Goal: Information Seeking & Learning: Learn about a topic

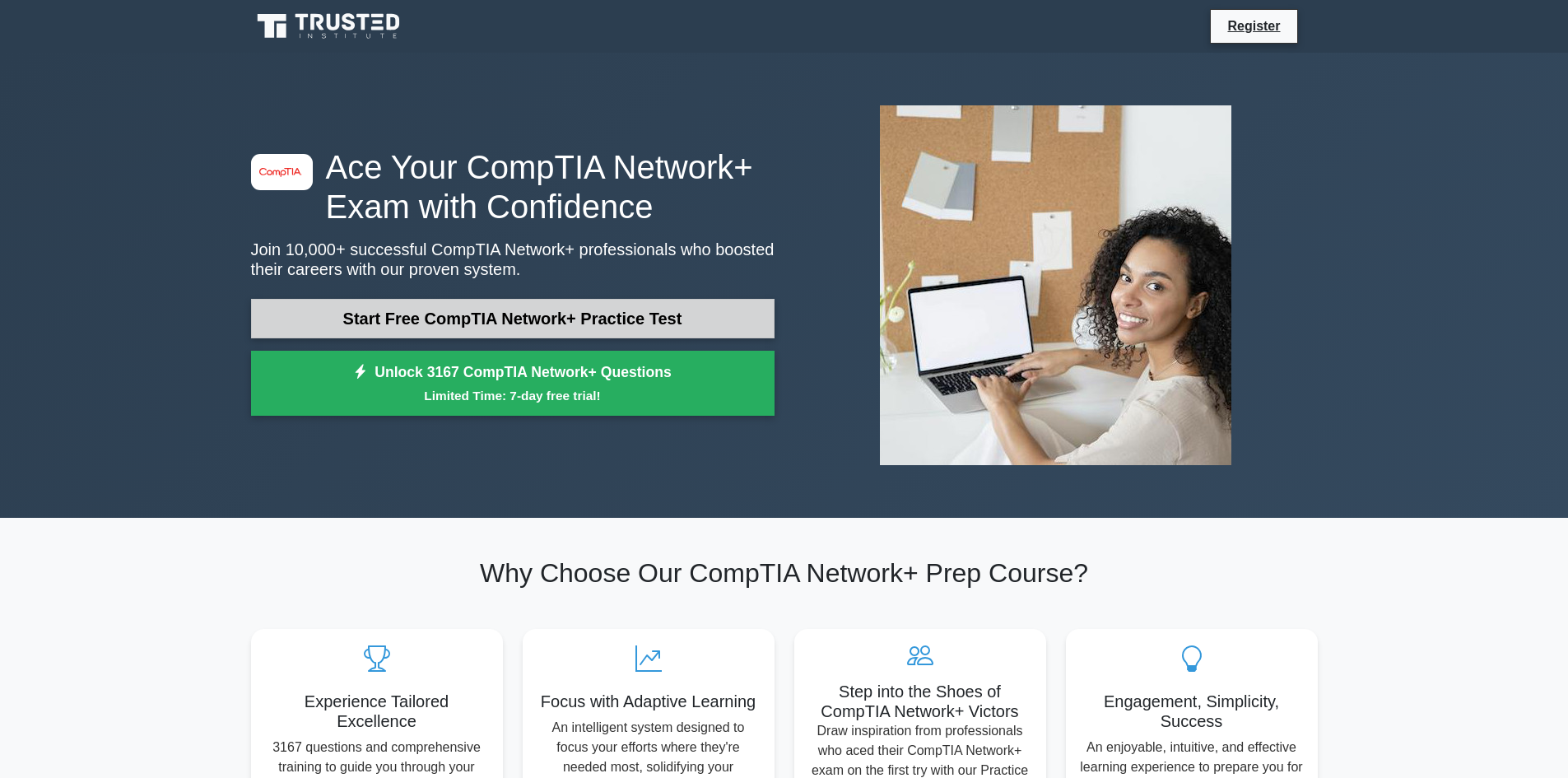
click at [578, 314] on link "Start Free CompTIA Network+ Practice Test" at bounding box center [513, 318] width 524 height 40
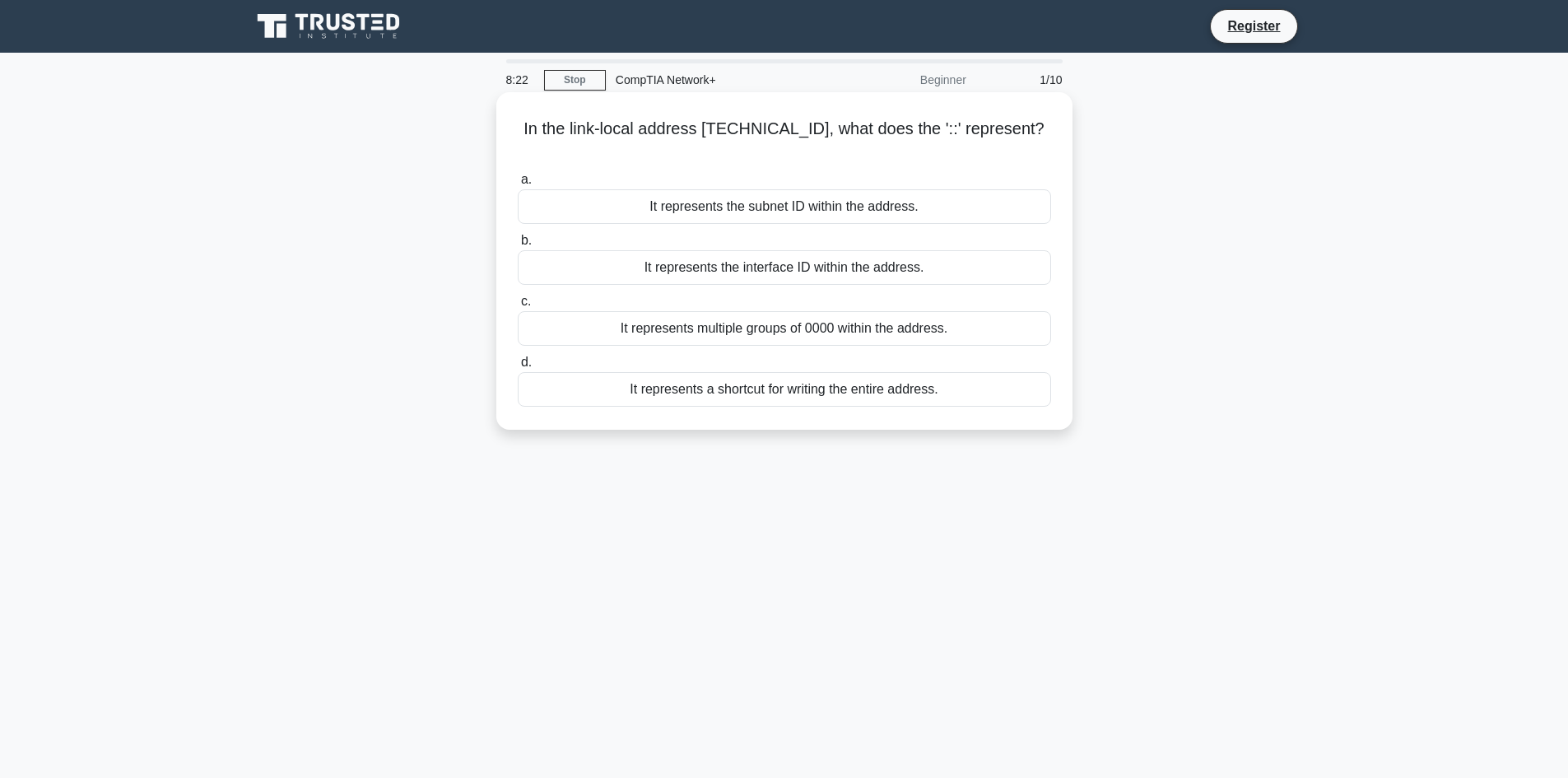
click at [739, 254] on div "It represents the interface ID within the address." at bounding box center [784, 267] width 534 height 35
click at [518, 246] on input "b. It represents the interface ID within the address." at bounding box center [518, 241] width 0 height 11
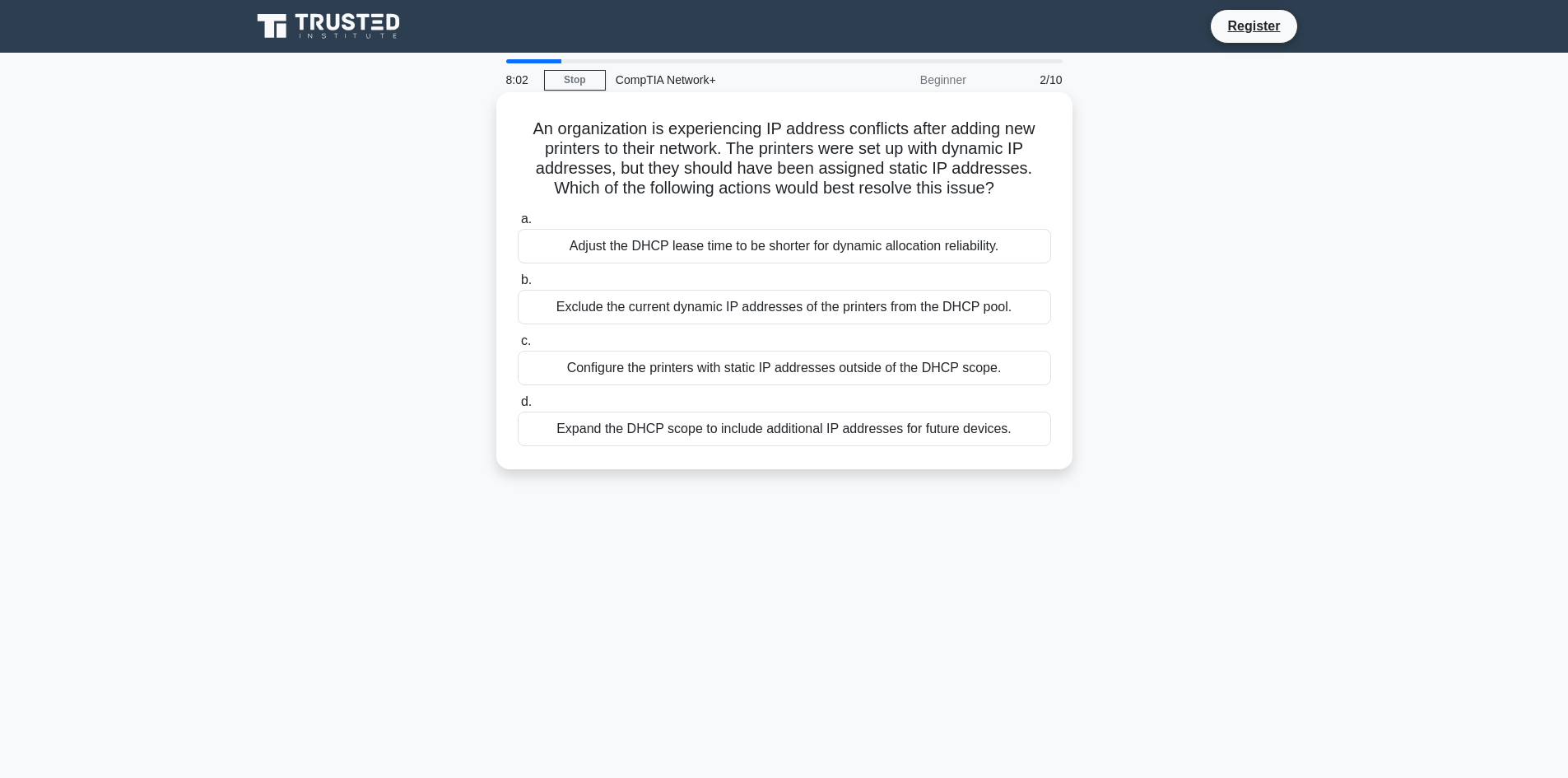
click at [784, 307] on div "Exclude the current dynamic IP addresses of the printers from the DHCP pool." at bounding box center [784, 307] width 534 height 35
click at [518, 286] on input "b. Exclude the current dynamic IP addresses of the printers from the DHCP pool." at bounding box center [518, 280] width 0 height 11
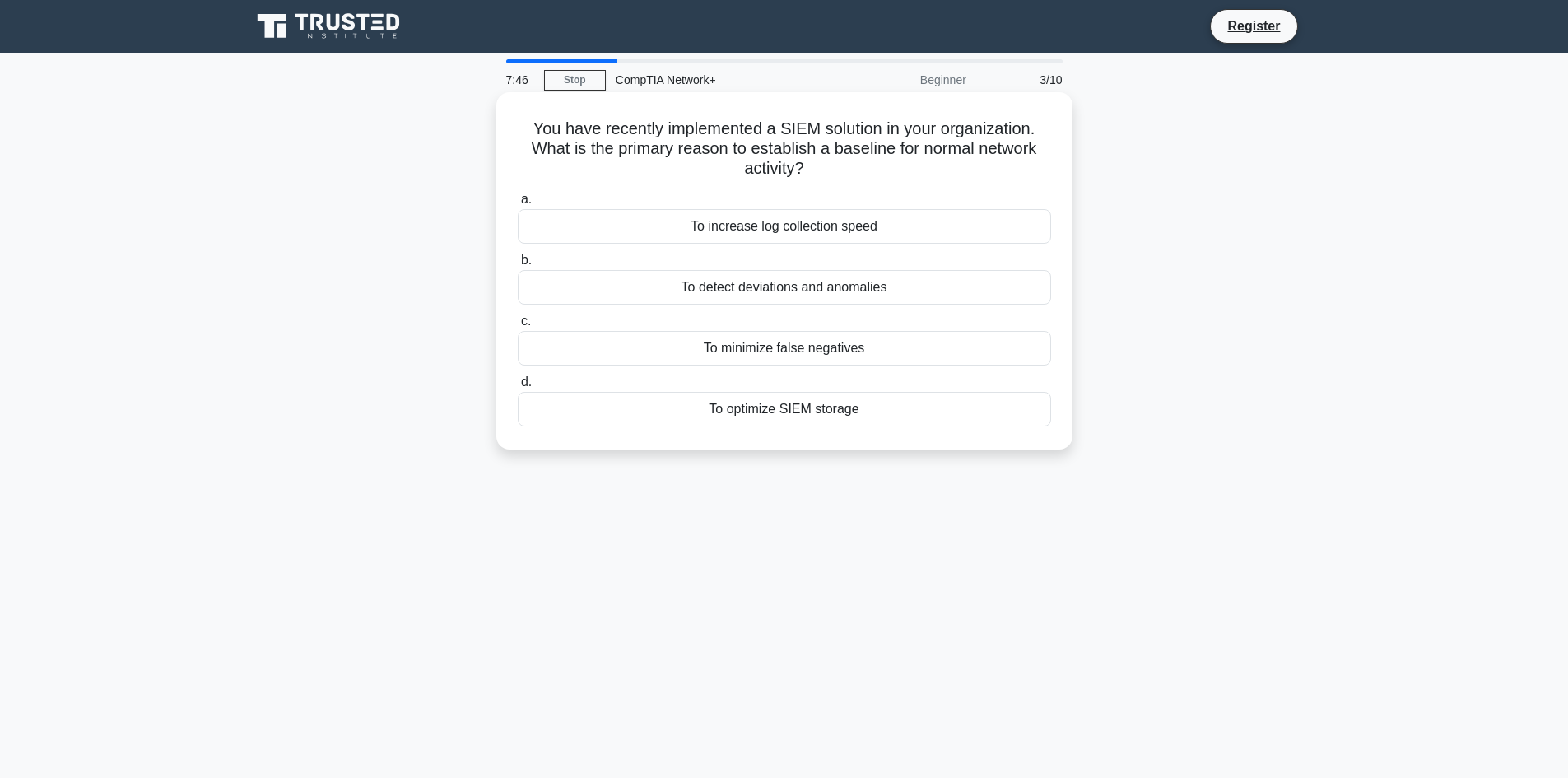
click at [756, 410] on div "To optimize SIEM storage" at bounding box center [784, 409] width 534 height 35
click at [518, 388] on input "d. To optimize SIEM storage" at bounding box center [518, 382] width 0 height 11
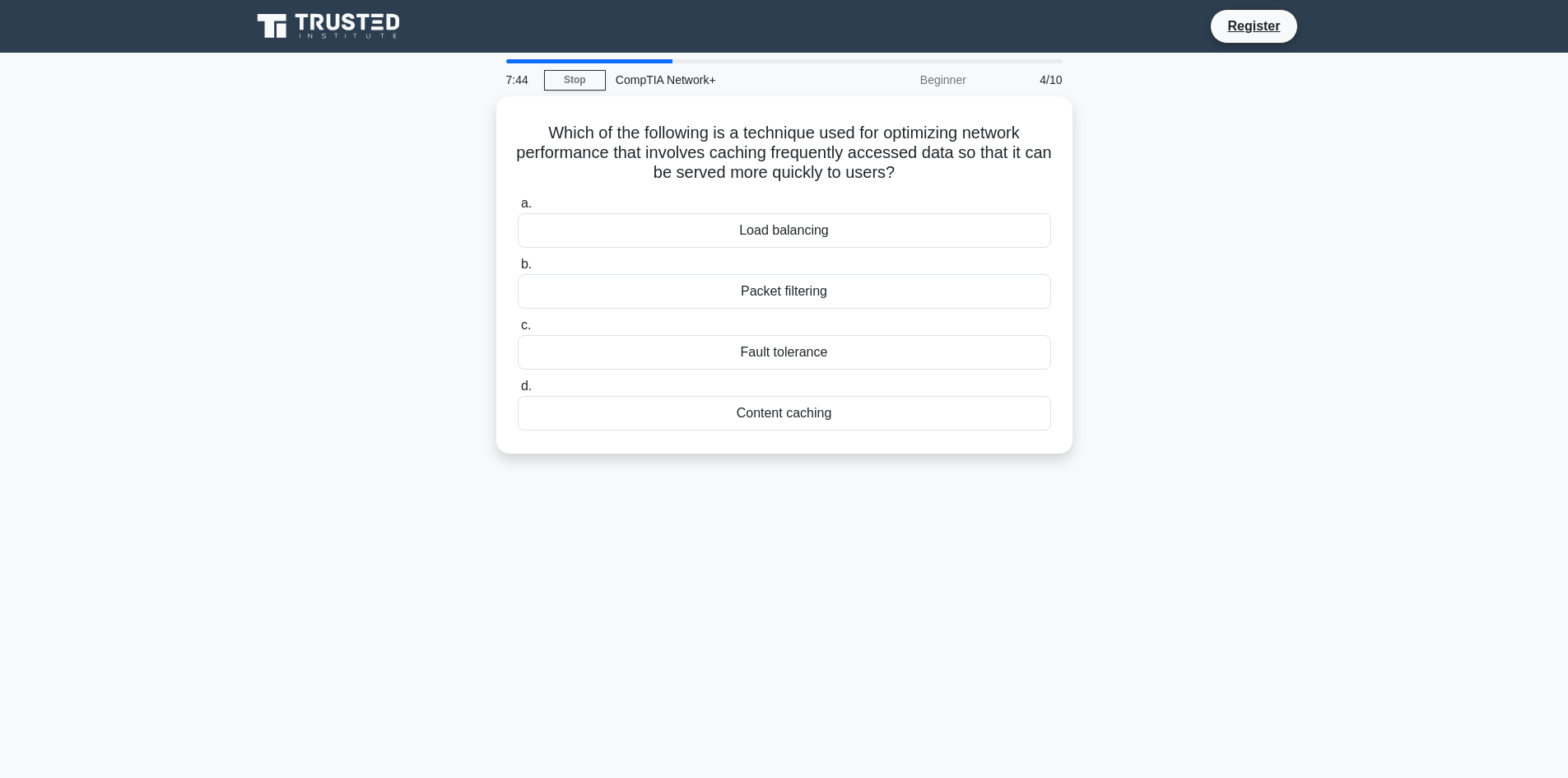
click at [756, 410] on div "Content caching" at bounding box center [784, 413] width 534 height 35
click at [518, 392] on input "d. Content caching" at bounding box center [518, 386] width 0 height 11
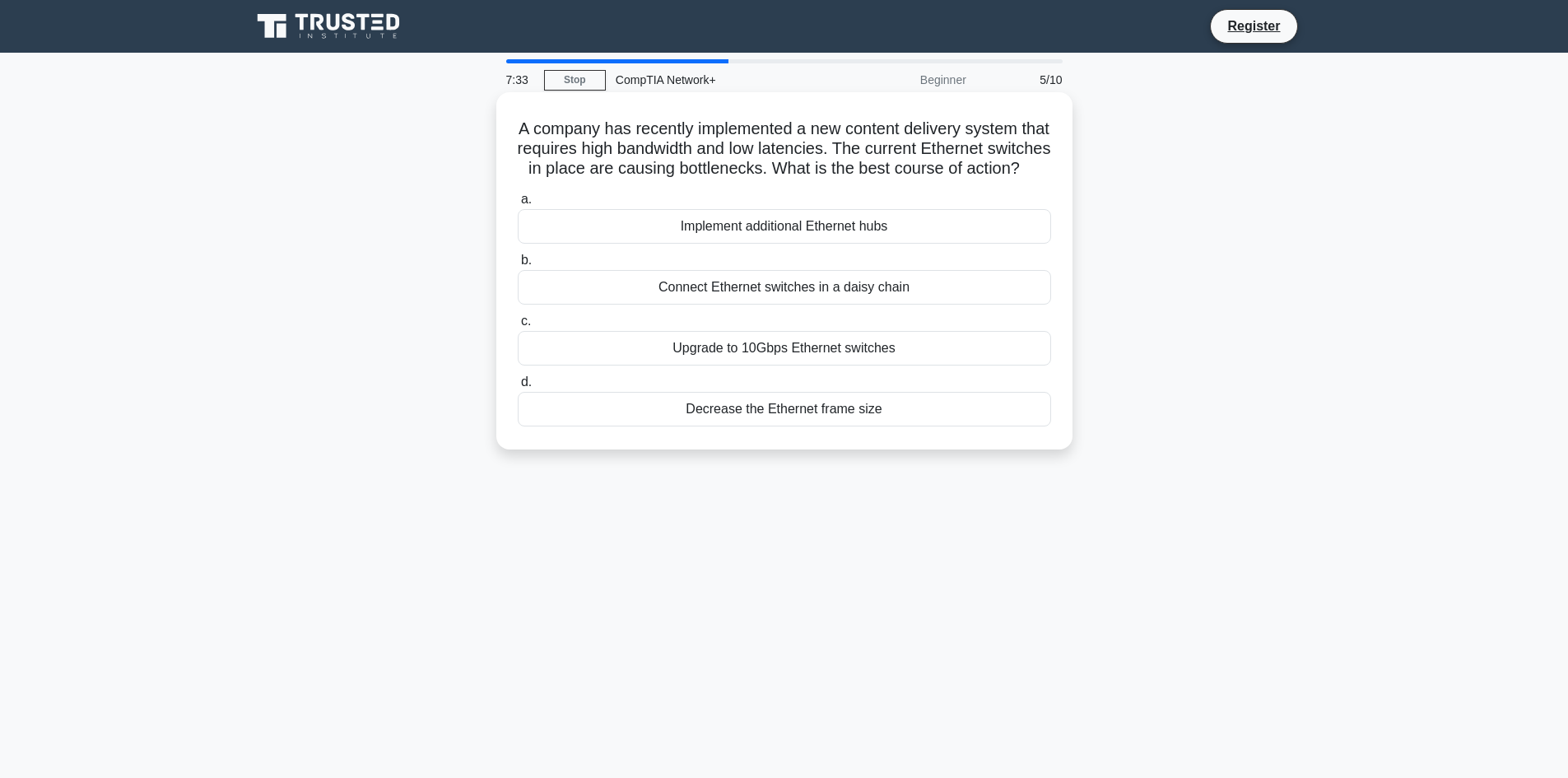
click at [764, 305] on div "Connect Ethernet switches in a daisy chain" at bounding box center [784, 287] width 534 height 35
click at [518, 266] on input "b. Connect Ethernet switches in a daisy chain" at bounding box center [518, 260] width 0 height 11
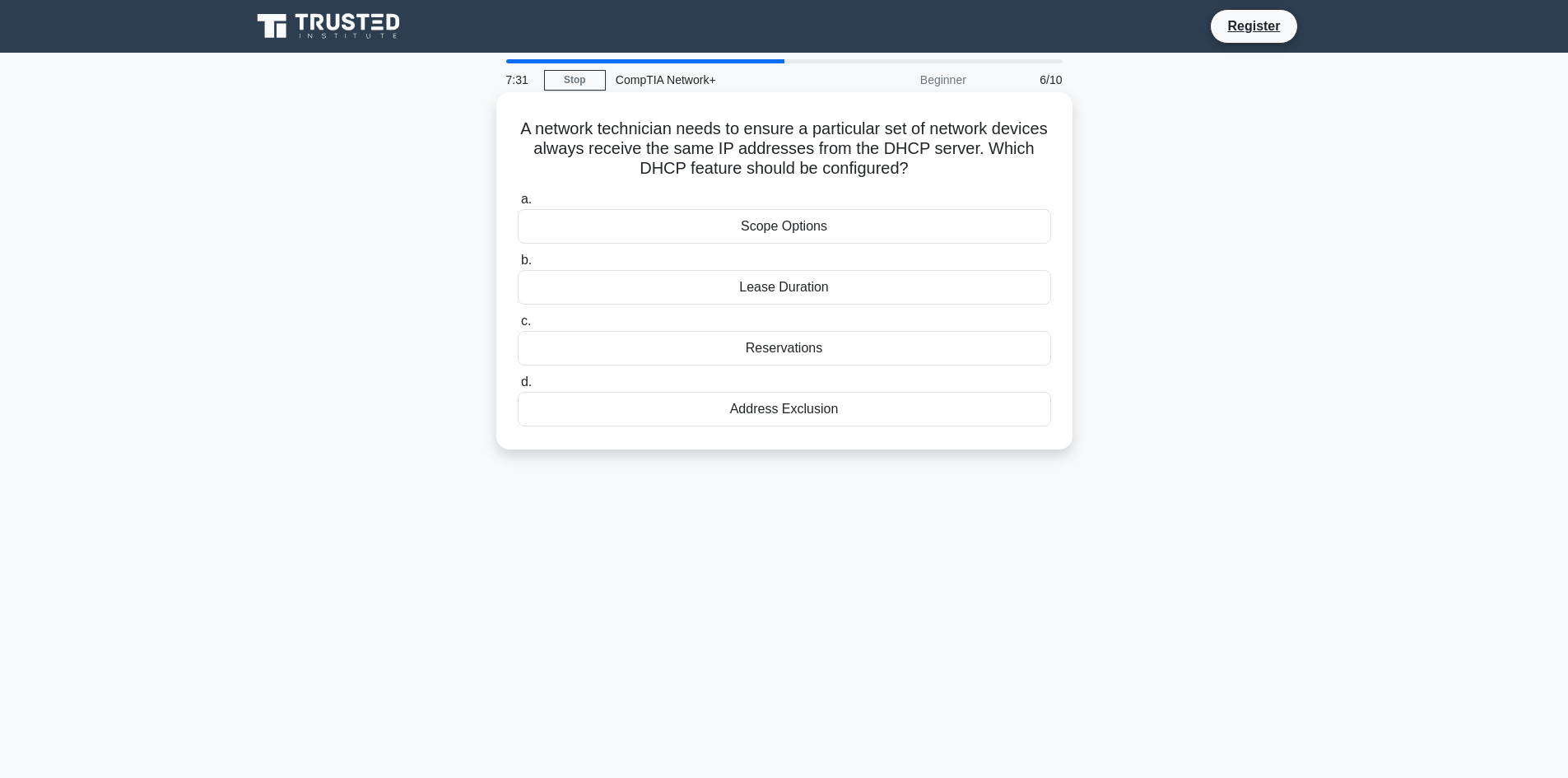
click at [775, 358] on div "Reservations" at bounding box center [784, 348] width 534 height 35
click at [518, 327] on input "c. Reservations" at bounding box center [518, 321] width 0 height 11
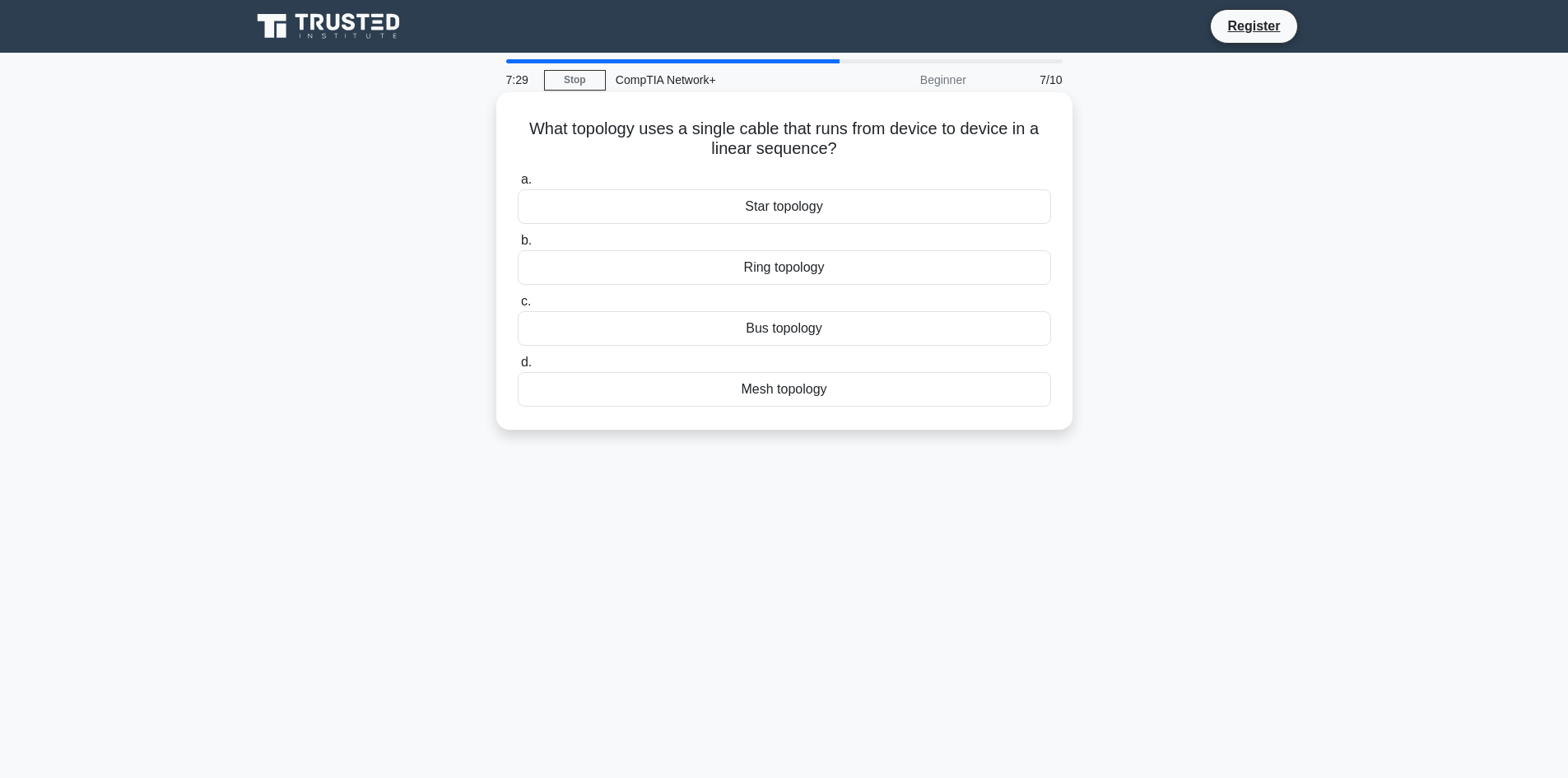
click at [789, 271] on div "Ring topology" at bounding box center [784, 267] width 534 height 35
click at [518, 246] on input "b. Ring topology" at bounding box center [518, 241] width 0 height 11
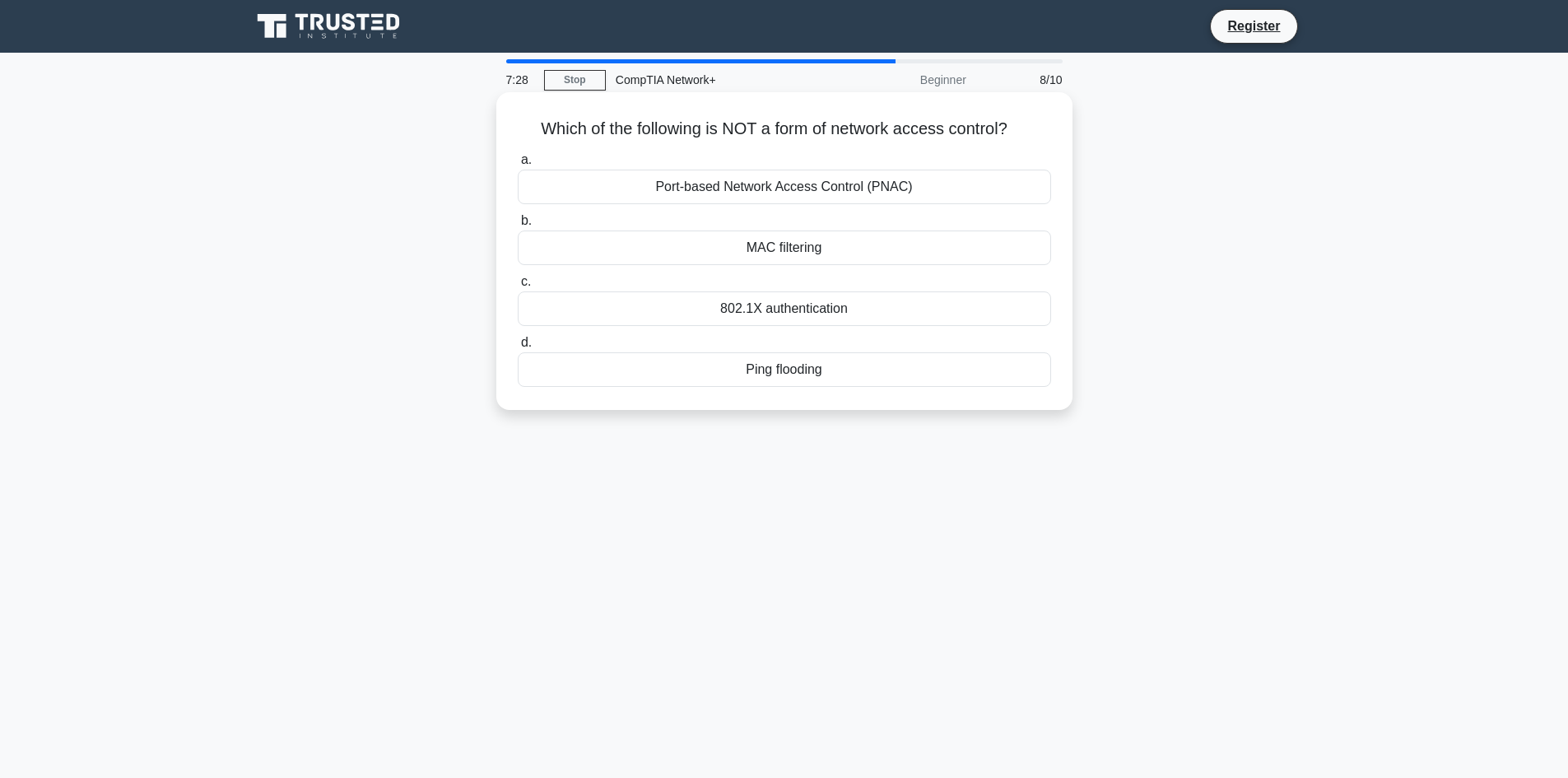
click at [789, 312] on div "802.1X authentication" at bounding box center [784, 308] width 534 height 35
click at [518, 287] on input "c. 802.1X authentication" at bounding box center [518, 281] width 0 height 11
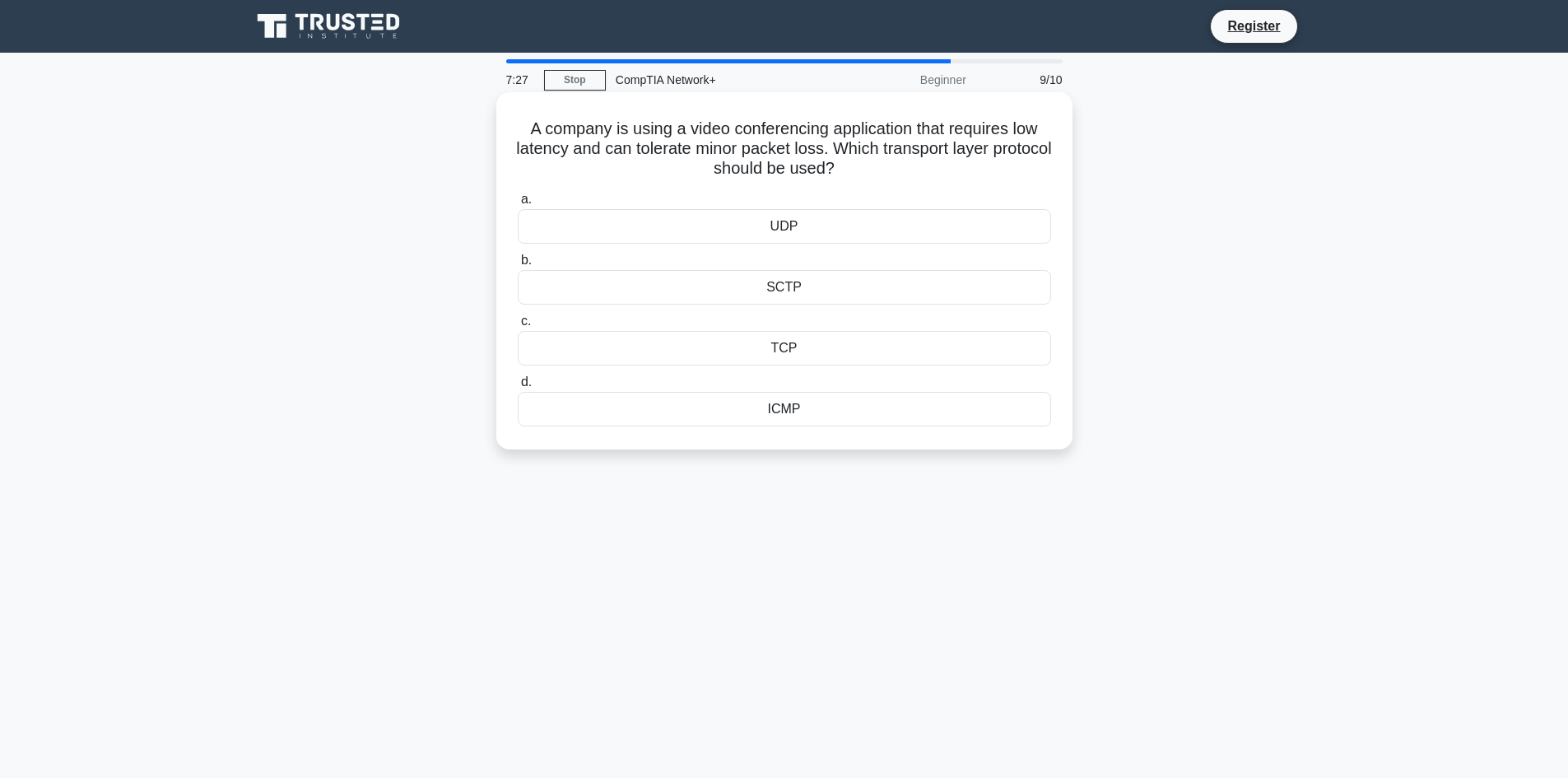
click at [792, 242] on div "UDP" at bounding box center [784, 226] width 534 height 35
click at [518, 205] on input "a. UDP" at bounding box center [518, 199] width 0 height 11
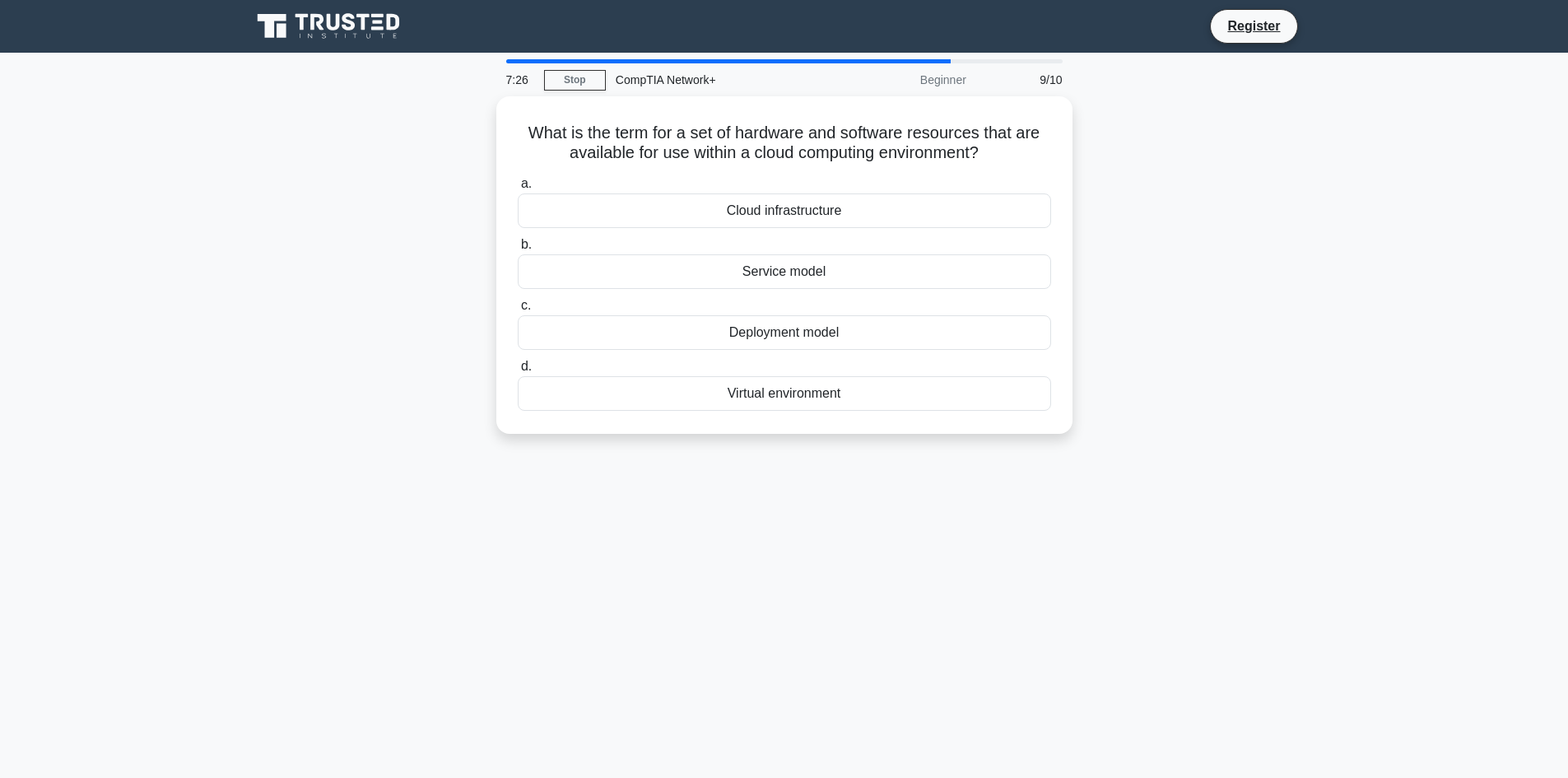
click at [792, 242] on label "b. Service model" at bounding box center [784, 262] width 534 height 54
click at [518, 242] on input "b. Service model" at bounding box center [518, 245] width 0 height 11
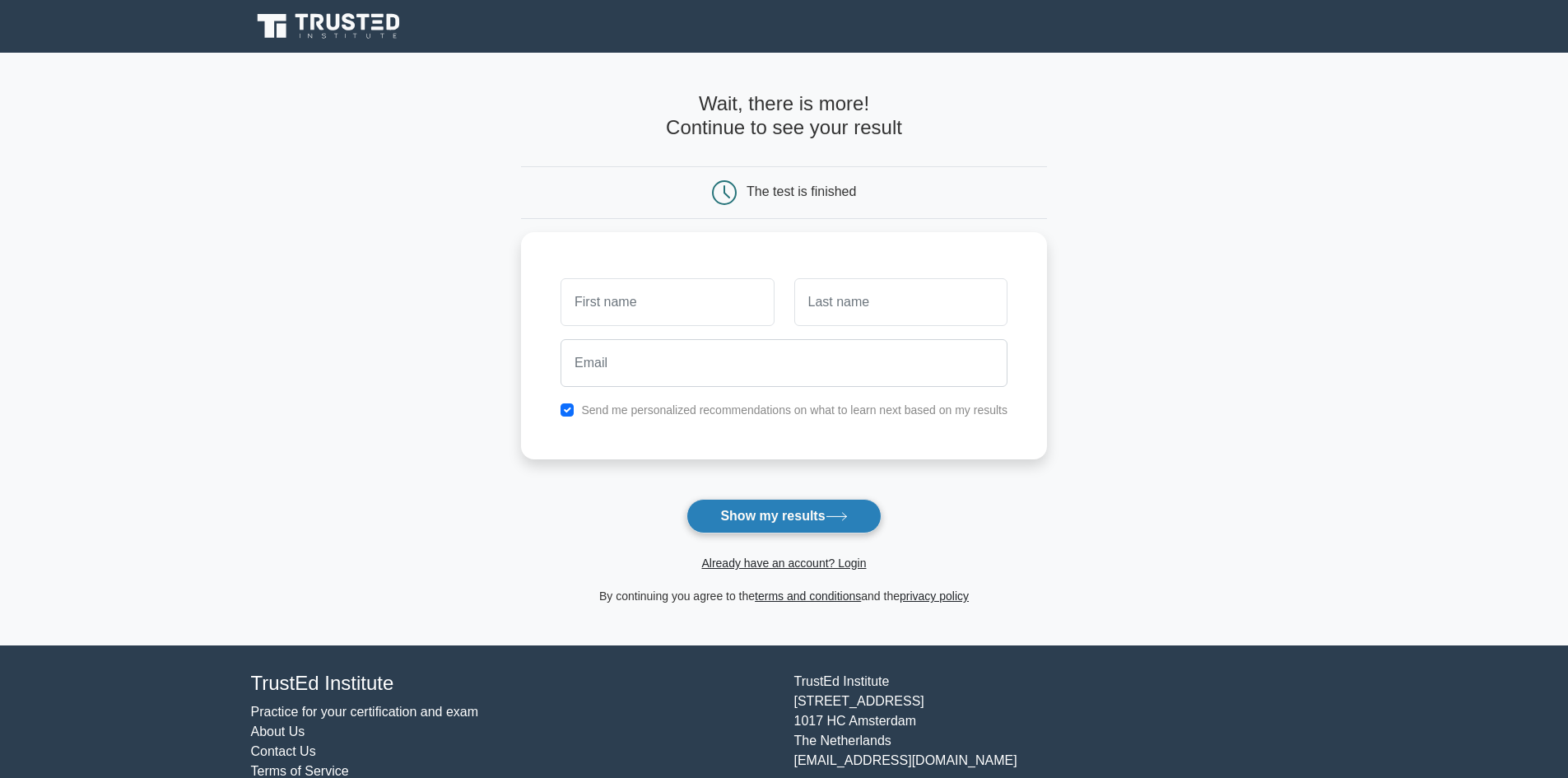
click at [771, 512] on button "Show my results" at bounding box center [784, 516] width 194 height 35
click at [933, 182] on div "The test is finished" at bounding box center [784, 192] width 350 height 24
